Goal: Task Accomplishment & Management: Manage account settings

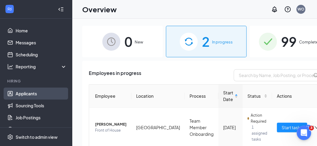
drag, startPoint x: 35, startPoint y: 89, endPoint x: 40, endPoint y: 96, distance: 8.8
click at [35, 89] on link "Applicants" at bounding box center [41, 94] width 51 height 12
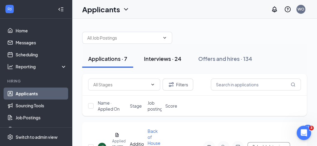
click at [174, 58] on div "Interviews · 24" at bounding box center [163, 59] width 38 height 8
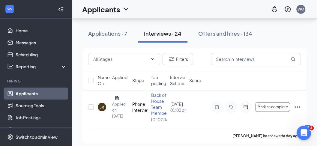
scroll to position [967, 0]
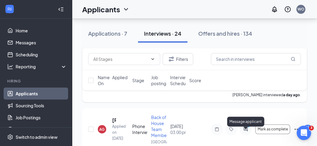
click at [246, 68] on icon "ActiveChat" at bounding box center [246, 66] width 4 height 4
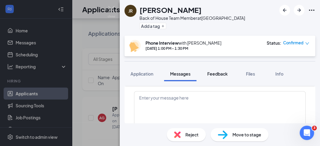
scroll to position [394, 0]
click at [137, 74] on span "Application" at bounding box center [142, 73] width 23 height 5
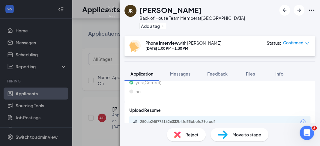
scroll to position [175, 0]
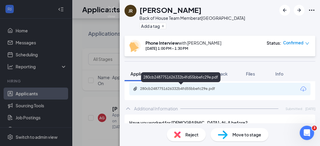
click at [215, 87] on div "280cb2487751626332b4fd55bbefc29e.pdf" at bounding box center [182, 88] width 84 height 5
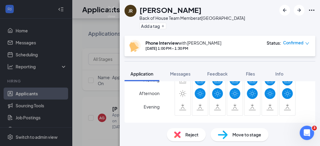
scroll to position [509, 0]
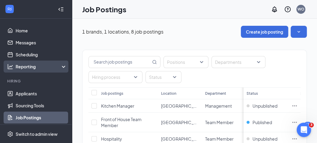
scroll to position [67, 0]
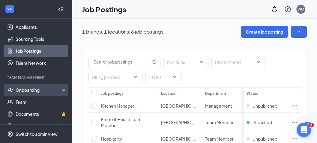
click at [61, 95] on div "Onboarding" at bounding box center [36, 90] width 72 height 12
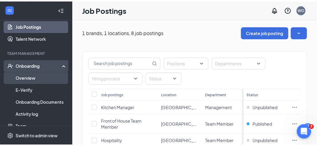
scroll to position [121, 0]
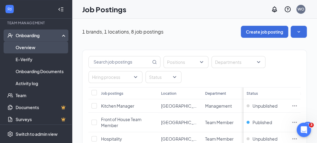
click at [46, 50] on link "Overview" at bounding box center [41, 47] width 51 height 12
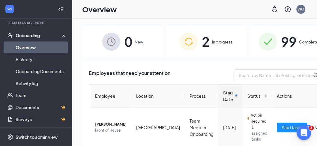
click at [214, 43] on span "In progress" at bounding box center [222, 42] width 21 height 6
